Goal: Task Accomplishment & Management: Use online tool/utility

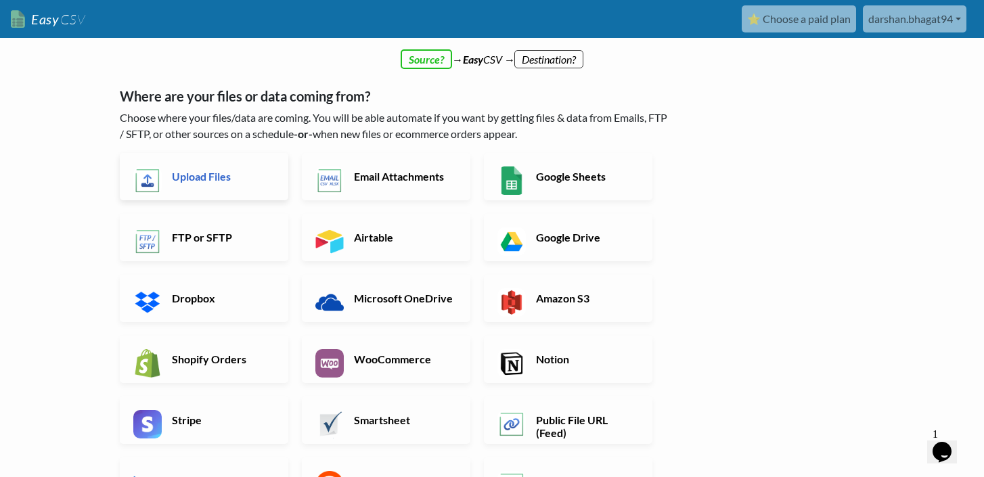
click at [214, 163] on link "Upload Files" at bounding box center [204, 176] width 169 height 47
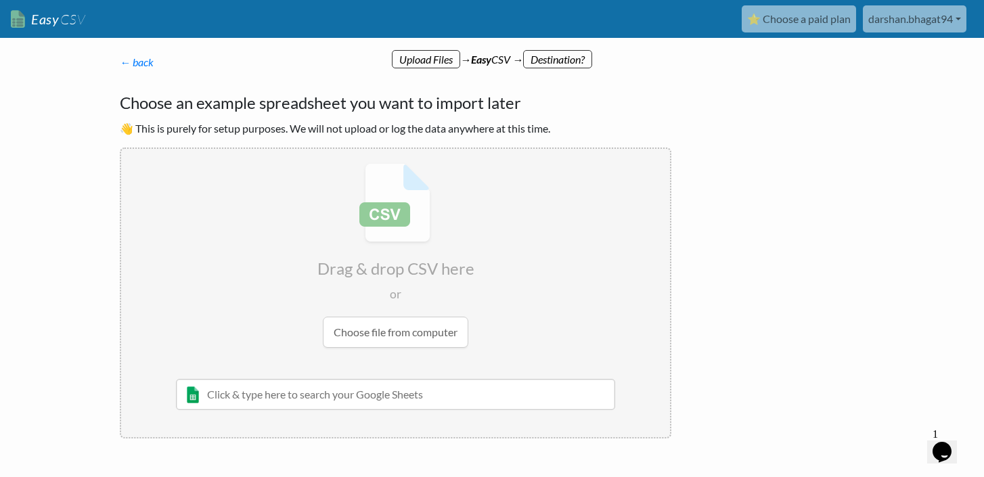
click at [401, 332] on input "file" at bounding box center [395, 255] width 549 height 213
type input "C:\fakepath\Sales Demo.csv"
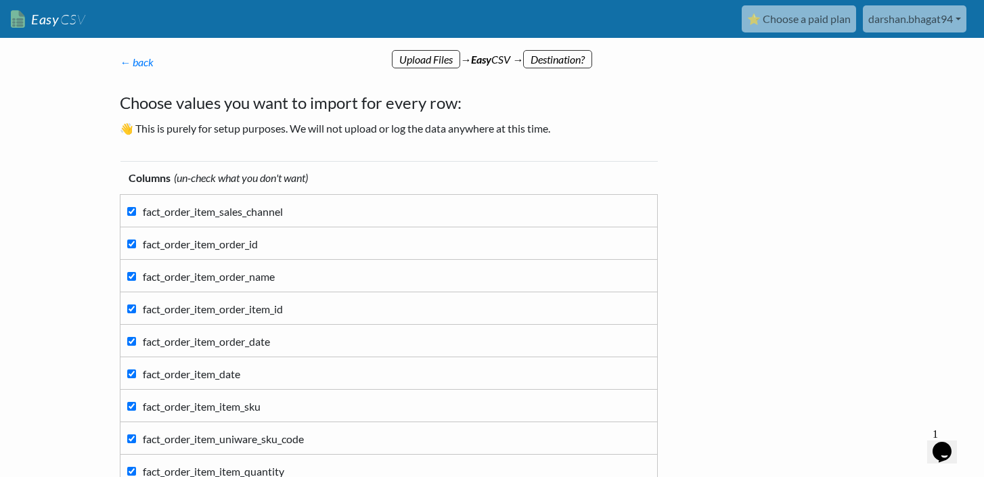
click at [569, 56] on p "← back Thanks for signing up! Set up your Import Flow and Upload Page in 1 minu…" at bounding box center [396, 62] width 552 height 16
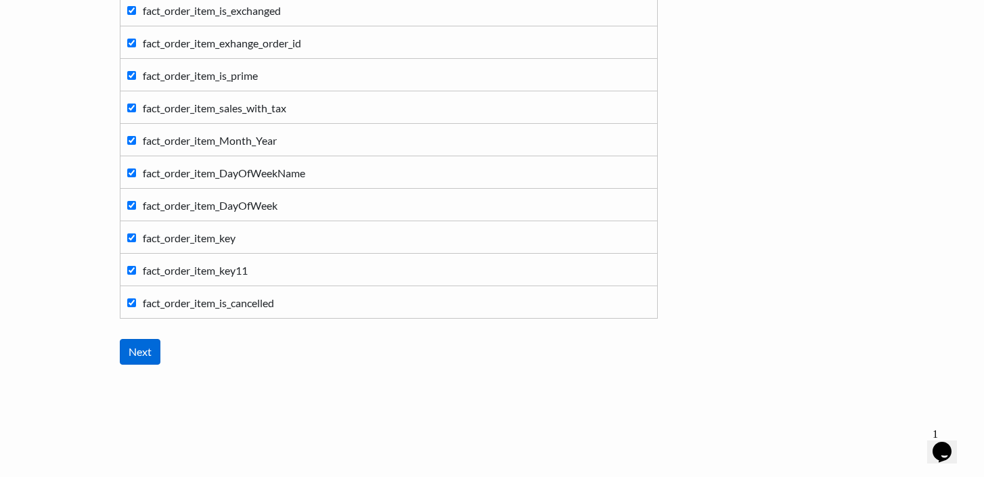
scroll to position [1565, 0]
click at [139, 352] on input "Next" at bounding box center [140, 352] width 41 height 26
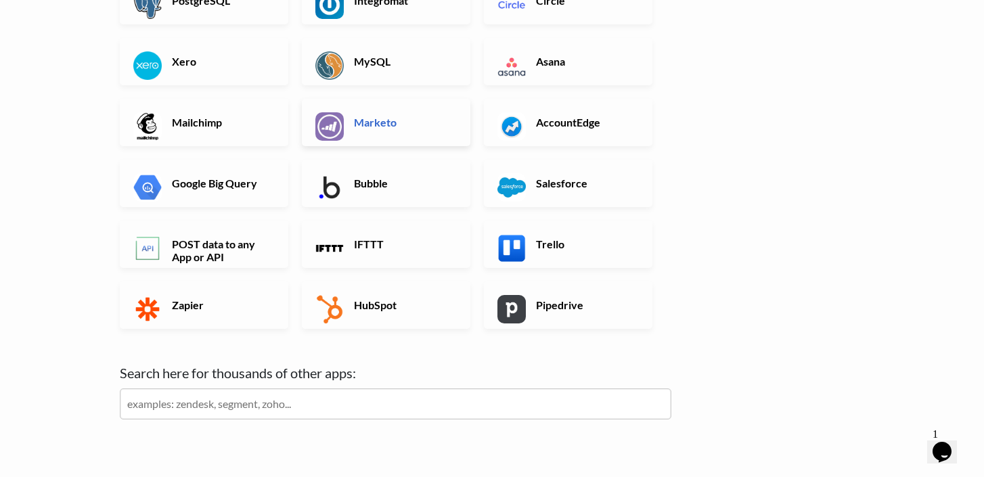
scroll to position [391, 0]
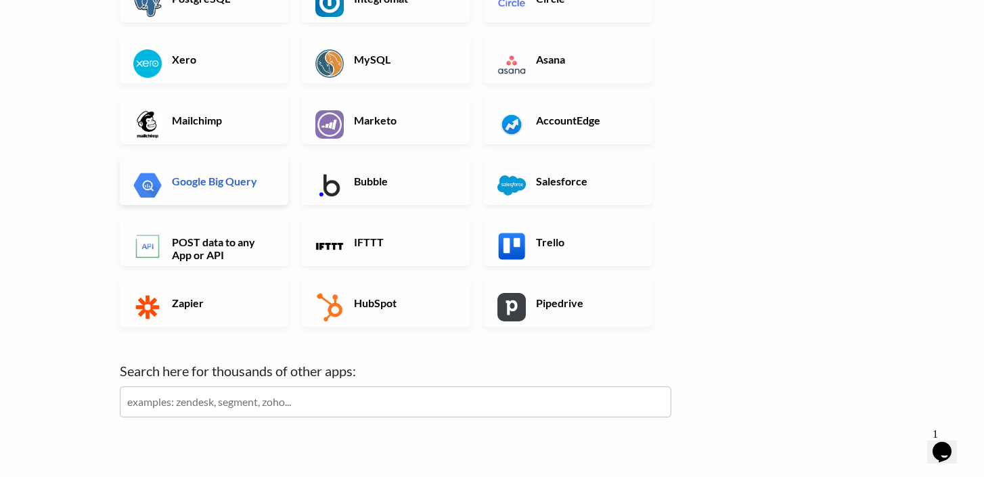
click at [195, 189] on link "Google Big Query" at bounding box center [204, 181] width 169 height 47
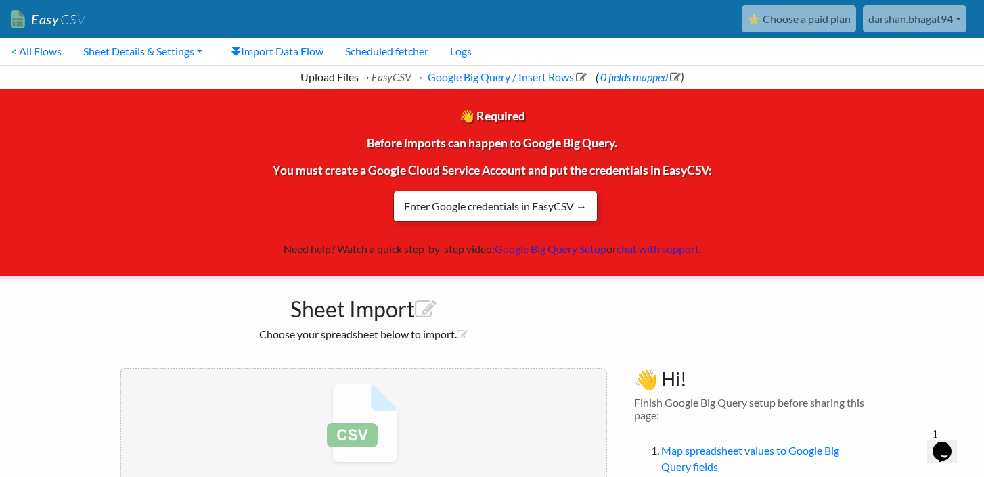
scroll to position [137, 0]
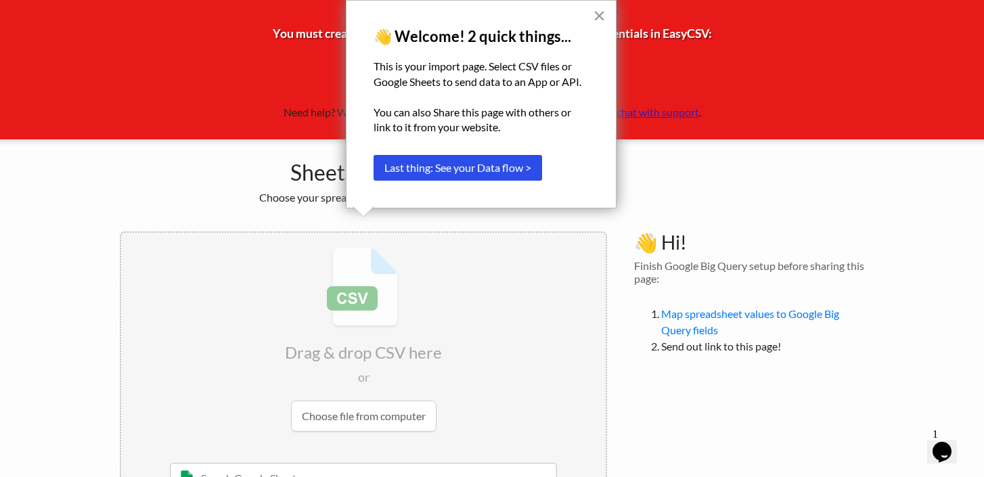
click at [599, 15] on button "×" at bounding box center [599, 16] width 13 height 22
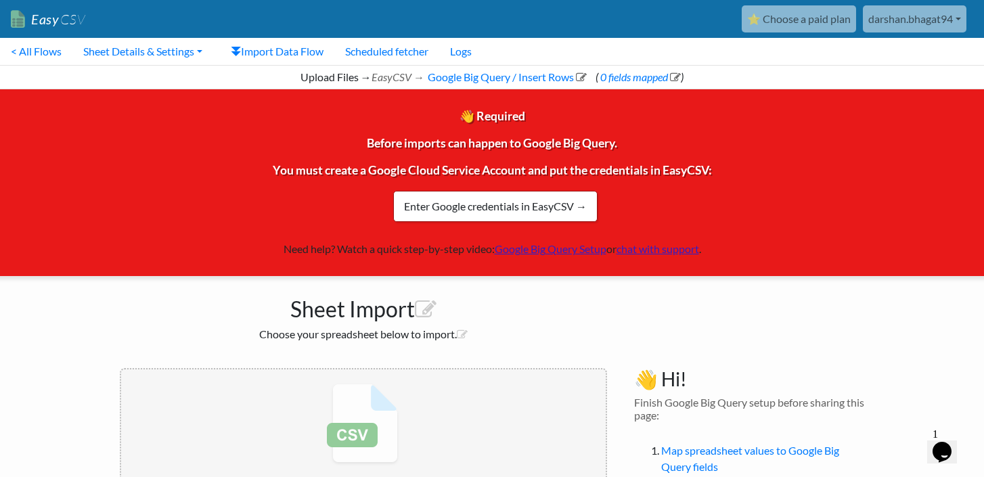
scroll to position [0, 0]
click at [468, 206] on link "Enter Google credentials in EasyCSV →" at bounding box center [495, 206] width 204 height 31
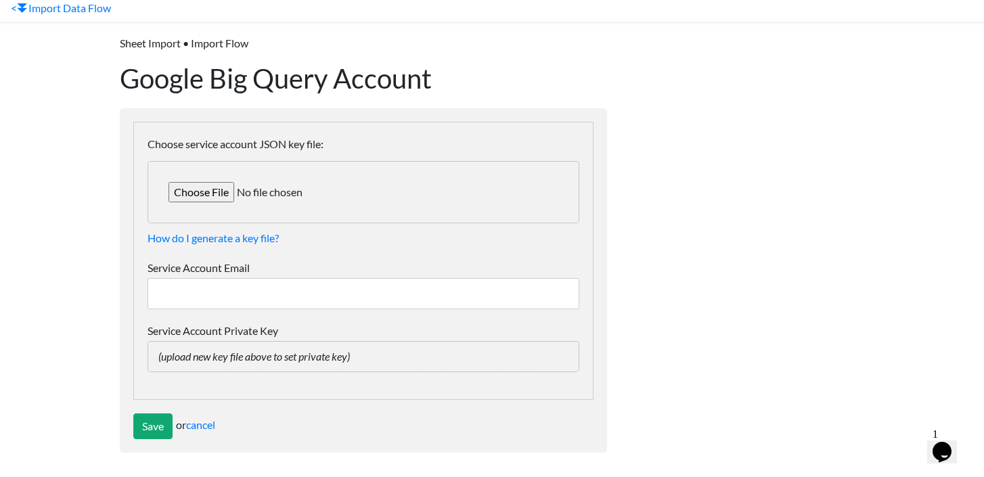
scroll to position [43, 0]
click at [224, 196] on input "Choose service account JSON key file:" at bounding box center [364, 193] width 432 height 62
type input "C:\fakepath\fit-asset-452017-e4-9d00ba72c5e7.json"
type input "for-dlt@fit-asset-452017-e4.iam.gserviceaccount.com"
click at [218, 303] on input "for-dlt@fit-asset-452017-e4.iam.gserviceaccount.com" at bounding box center [364, 294] width 432 height 31
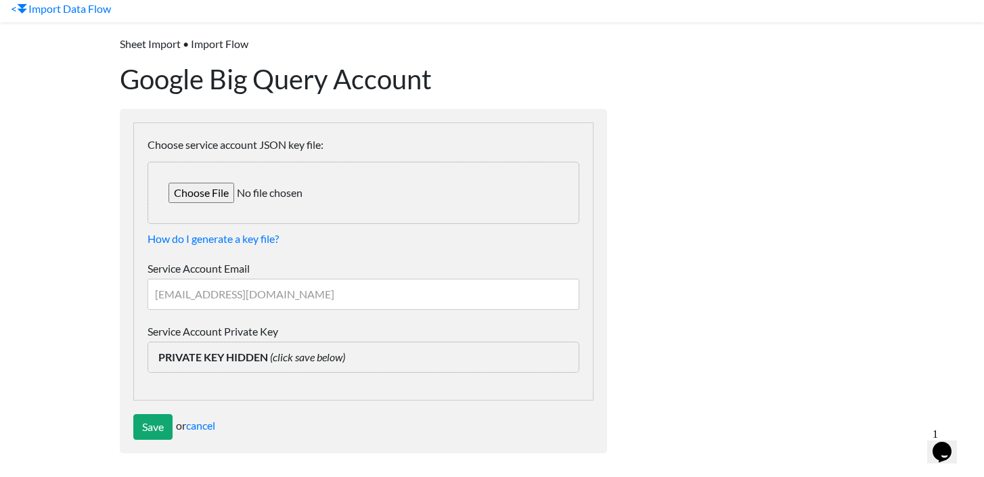
click at [218, 296] on input "for-dlt@fit-asset-452017-e4.iam.gserviceaccount.com" at bounding box center [364, 294] width 432 height 31
click at [154, 423] on input "Save" at bounding box center [152, 427] width 39 height 26
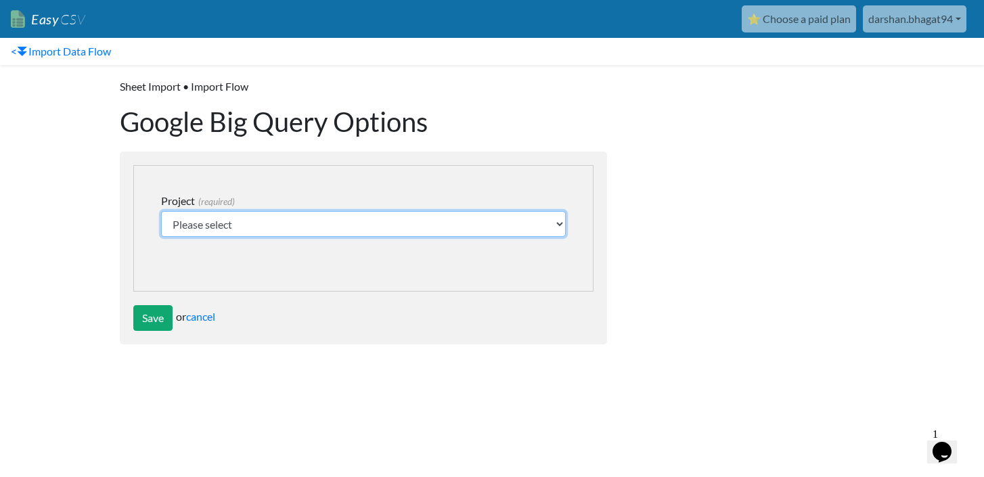
select select "fit-asset-452017-e4"
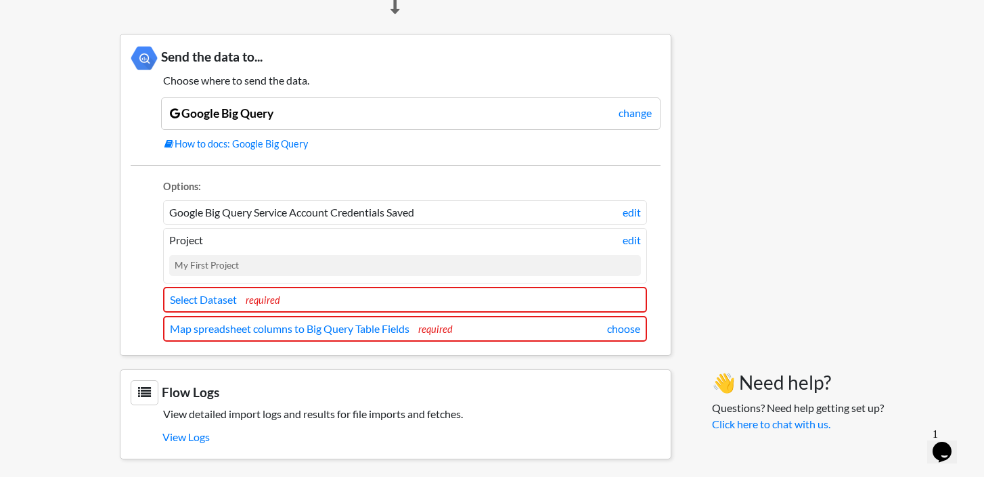
click at [271, 327] on link "Map spreadsheet columns to Big Query Table Fields" at bounding box center [290, 328] width 240 height 13
click at [228, 293] on link "Select Dataset" at bounding box center [203, 299] width 67 height 13
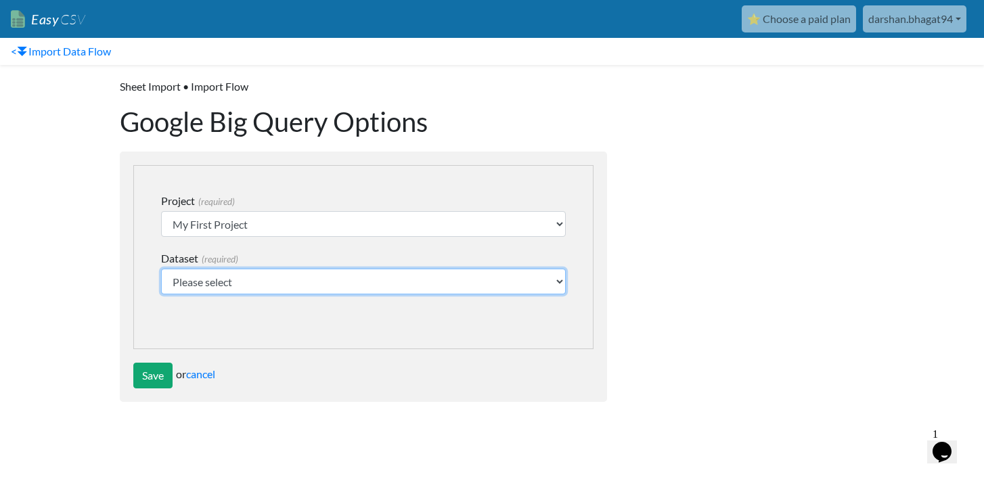
select select "D2C_demo"
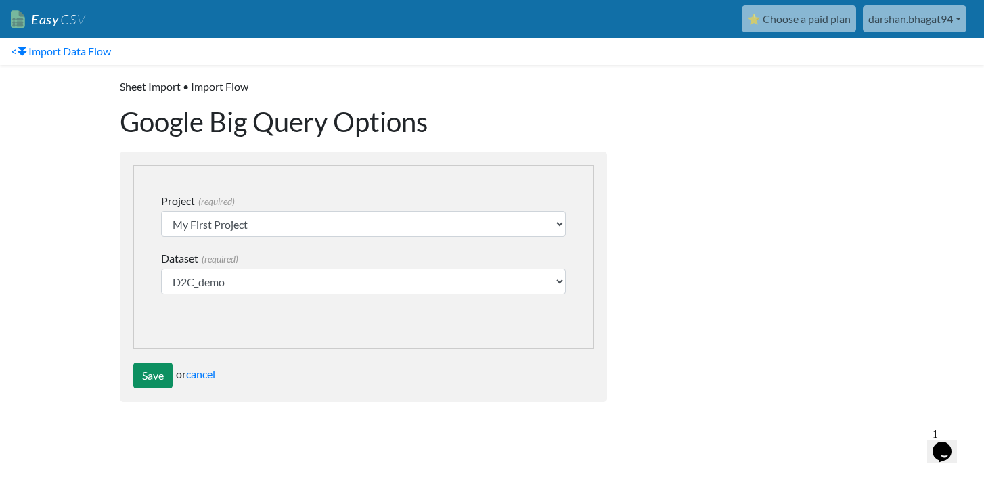
click at [143, 386] on input "Save" at bounding box center [152, 376] width 39 height 26
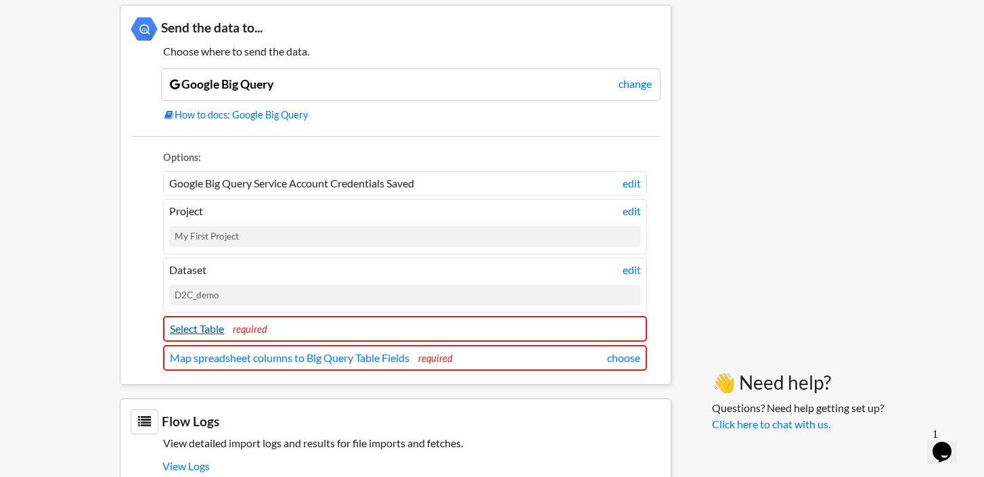
click at [210, 325] on link "Select Table" at bounding box center [197, 328] width 54 height 13
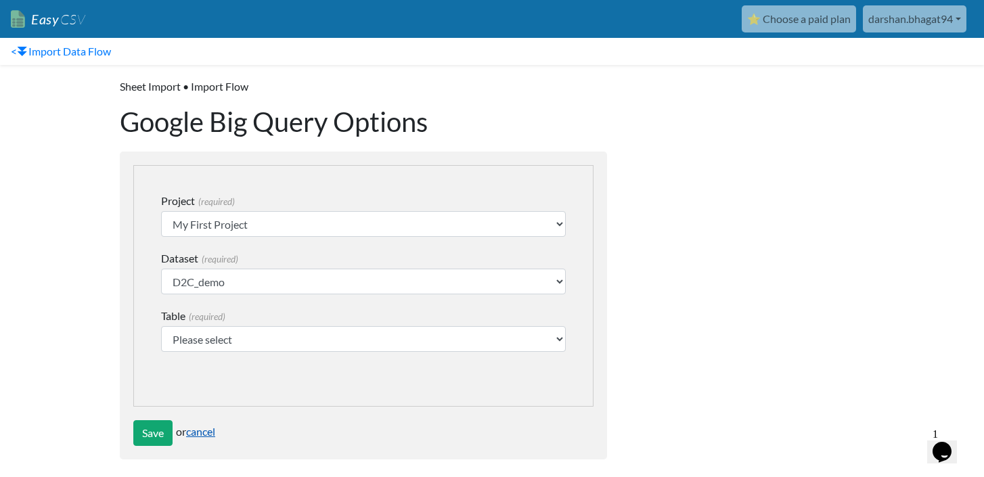
click at [213, 430] on link "cancel" at bounding box center [200, 431] width 29 height 13
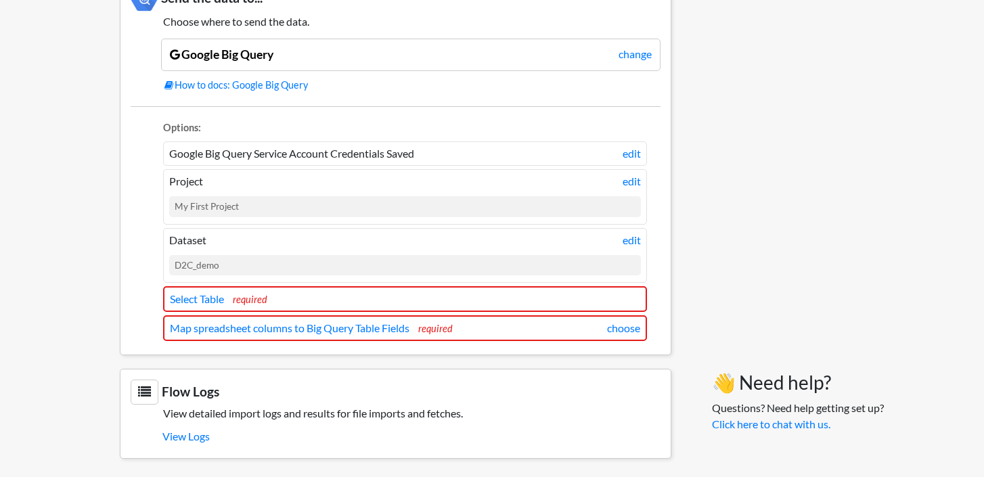
scroll to position [1240, 0]
click at [196, 297] on link "Select Table" at bounding box center [197, 299] width 54 height 13
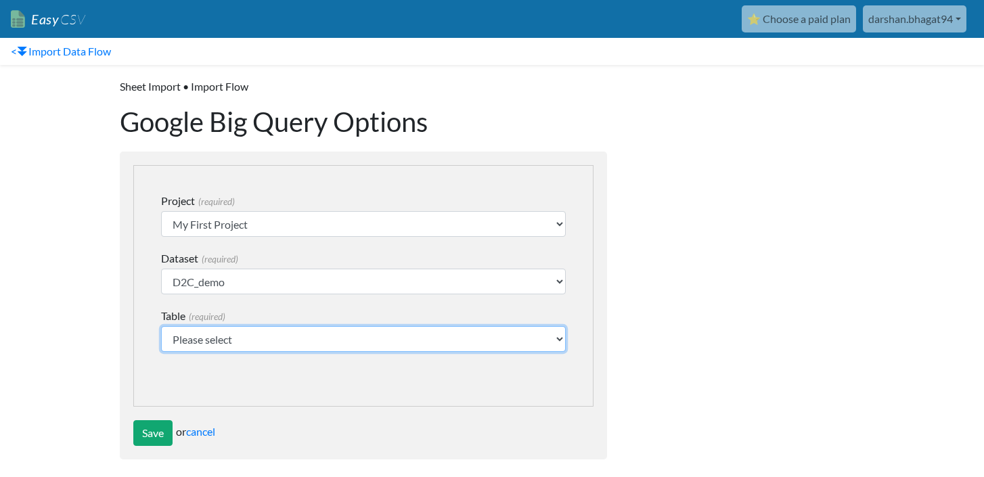
select select "Sales"
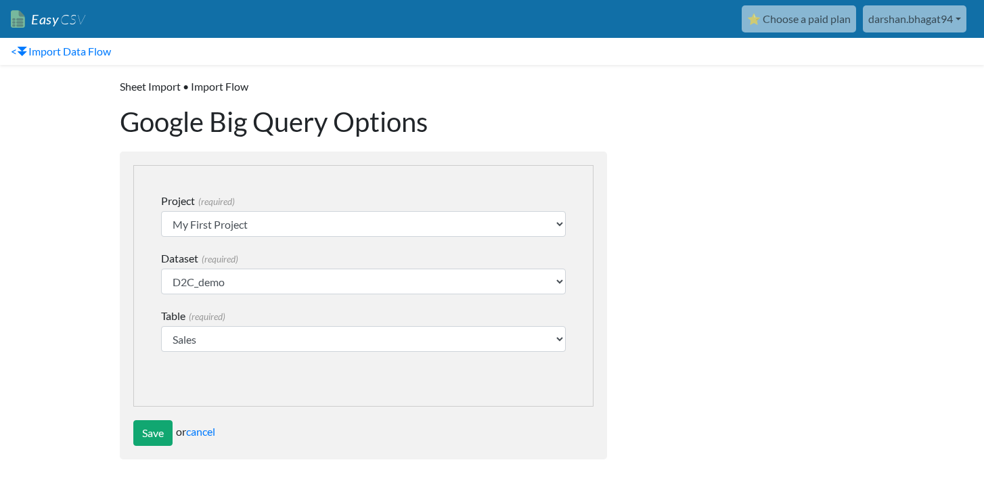
click at [160, 451] on form "change Google Sheet Worksheet/Tab (Optional- leave blank to upload to first wor…" at bounding box center [363, 306] width 487 height 308
click at [160, 447] on form "change Google Sheet Worksheet/Tab (Optional- leave blank to upload to first wor…" at bounding box center [363, 306] width 487 height 308
click at [160, 441] on input "Save" at bounding box center [152, 433] width 39 height 26
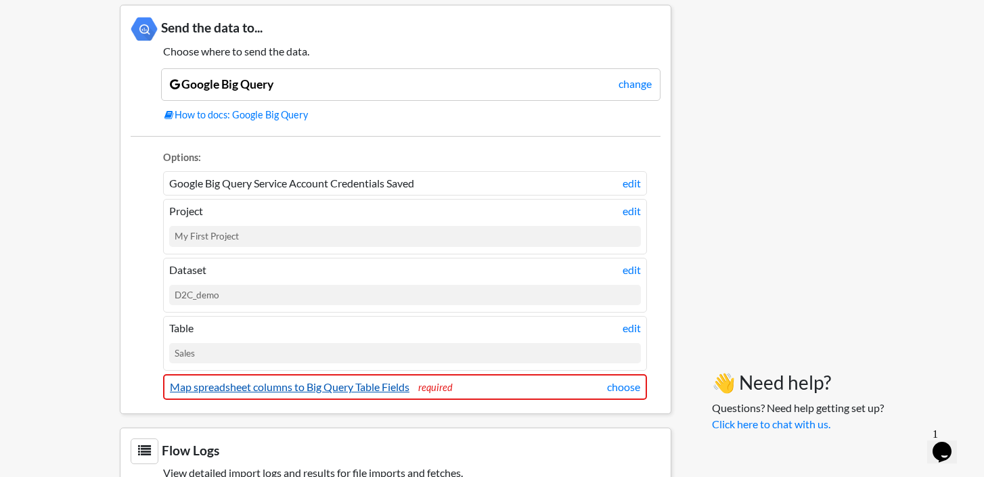
click at [226, 384] on link "Map spreadsheet columns to Big Query Table Fields" at bounding box center [290, 386] width 240 height 13
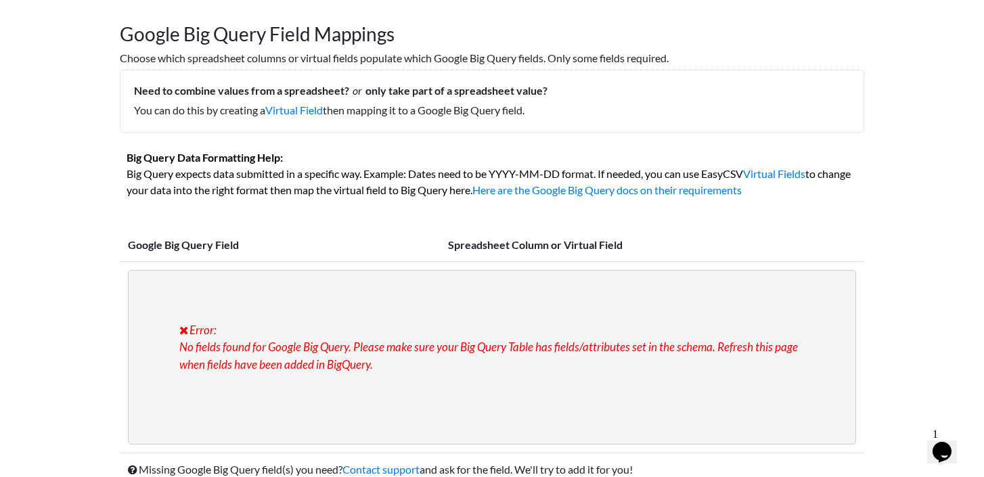
scroll to position [80, 0]
